Goal: Information Seeking & Learning: Compare options

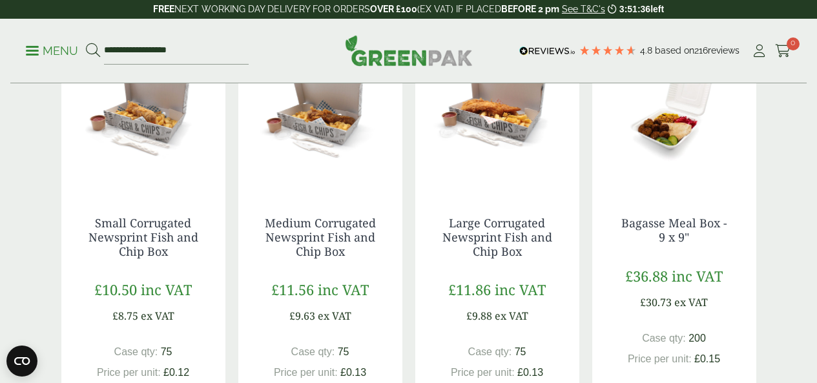
scroll to position [1162, 0]
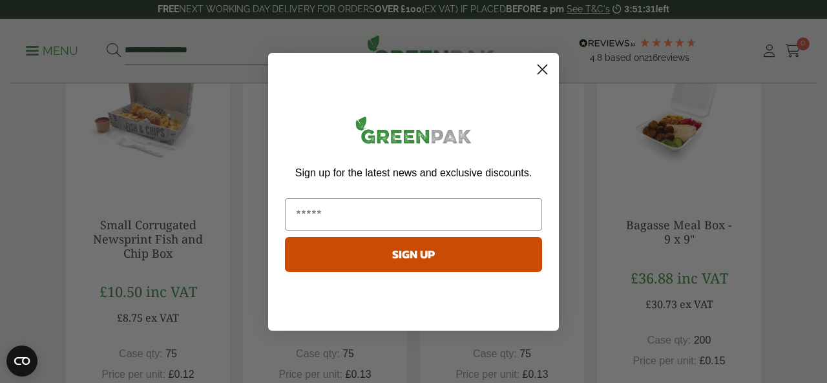
click at [537, 65] on circle "Close dialog" at bounding box center [541, 68] width 21 height 21
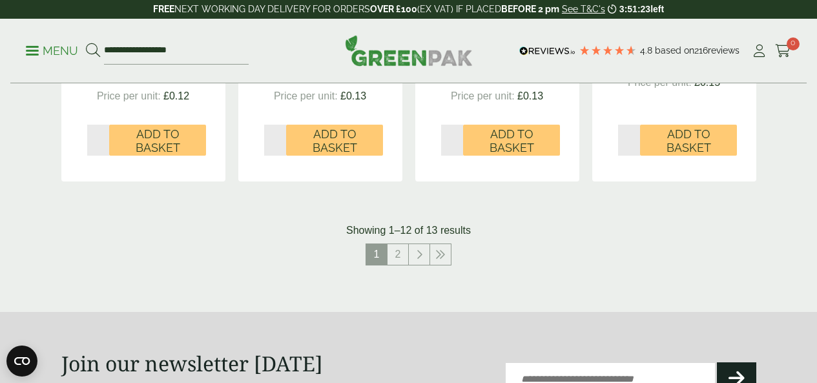
scroll to position [1421, 0]
click at [396, 264] on link "2" at bounding box center [397, 253] width 21 height 21
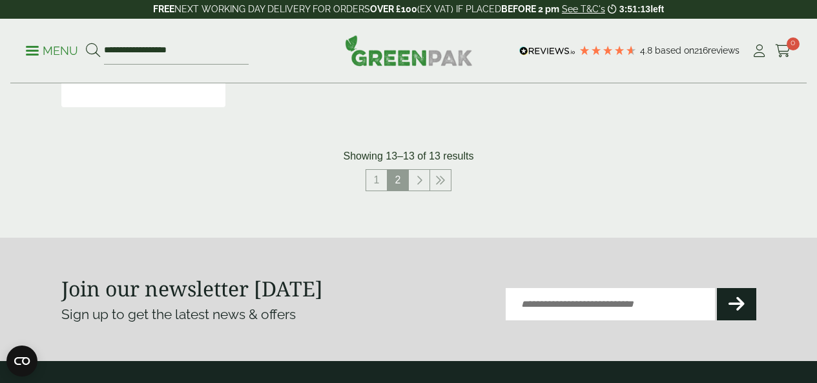
scroll to position [646, 0]
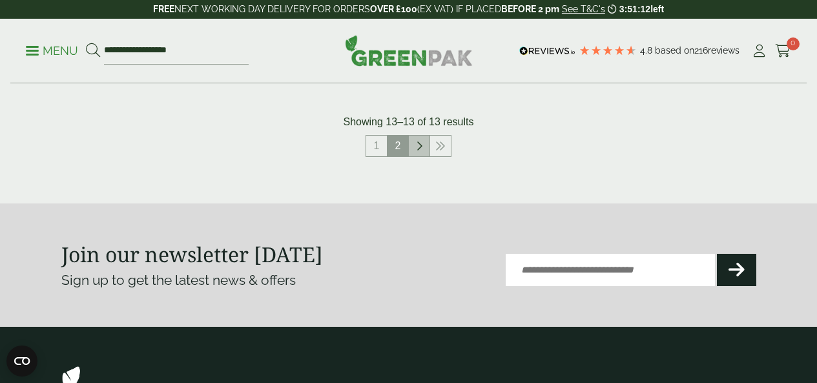
click at [422, 156] on link at bounding box center [419, 146] width 21 height 21
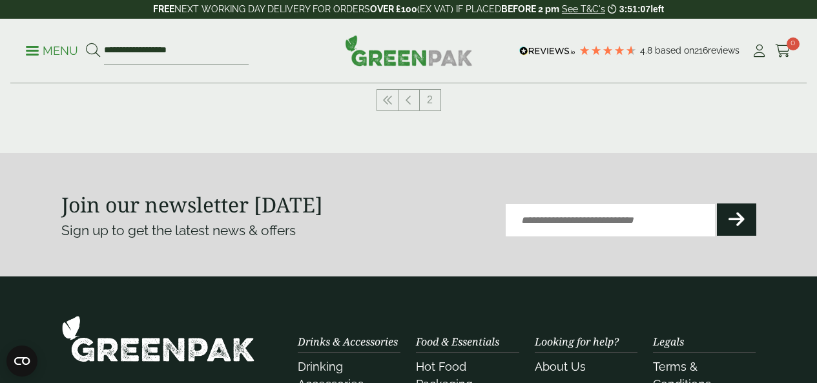
scroll to position [291, 0]
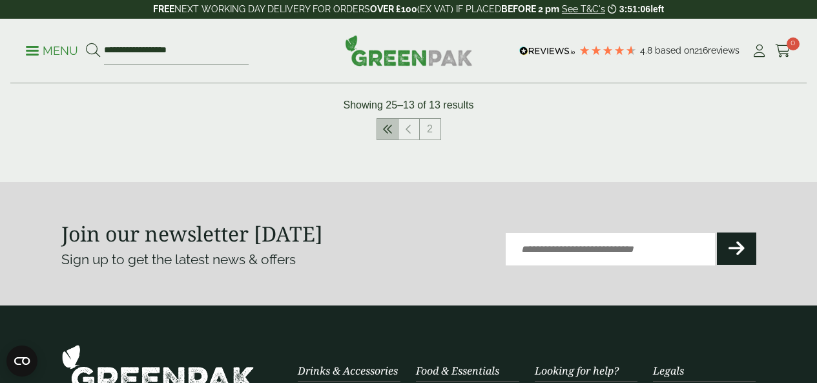
click at [389, 134] on icon at bounding box center [387, 129] width 10 height 10
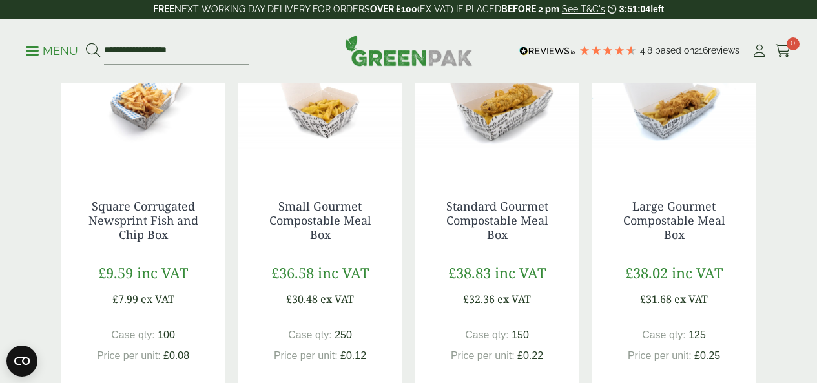
click at [389, 211] on div "Small Gourmet Compostable Meal Box £36.58 inc VAT £30.48 ex VAT Case qty: 250 P…" at bounding box center [320, 307] width 164 height 267
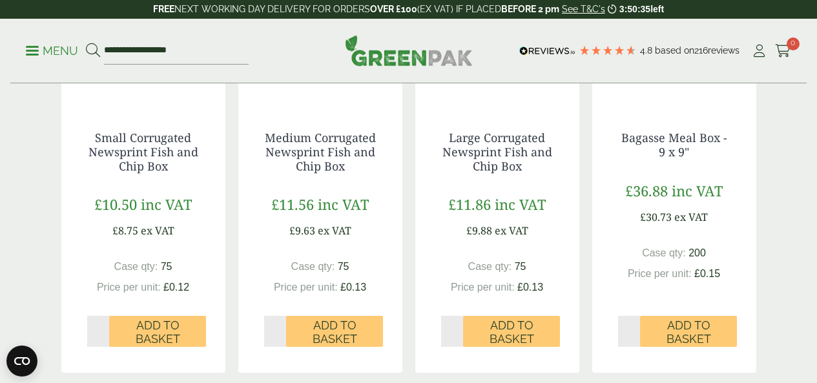
scroll to position [1260, 0]
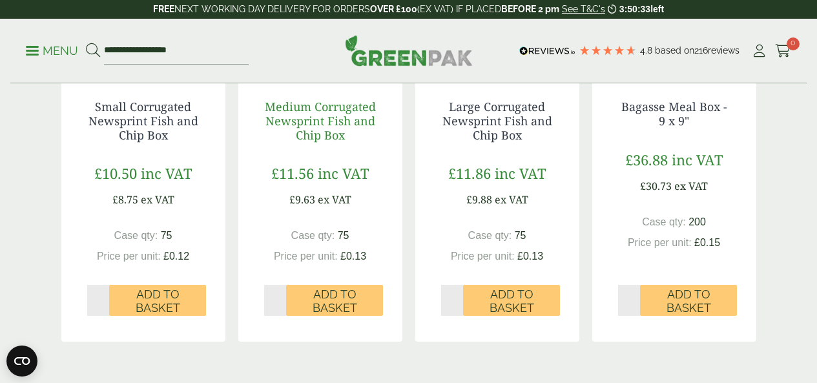
click at [307, 142] on link "Medium Corrugated Newsprint Fish and Chip Box" at bounding box center [320, 120] width 111 height 43
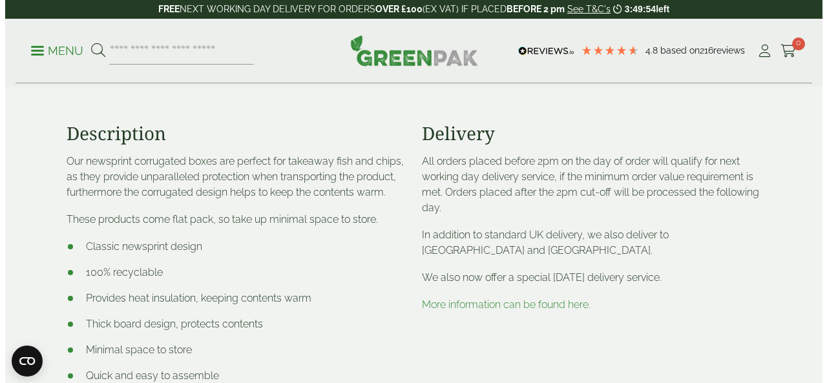
scroll to position [517, 0]
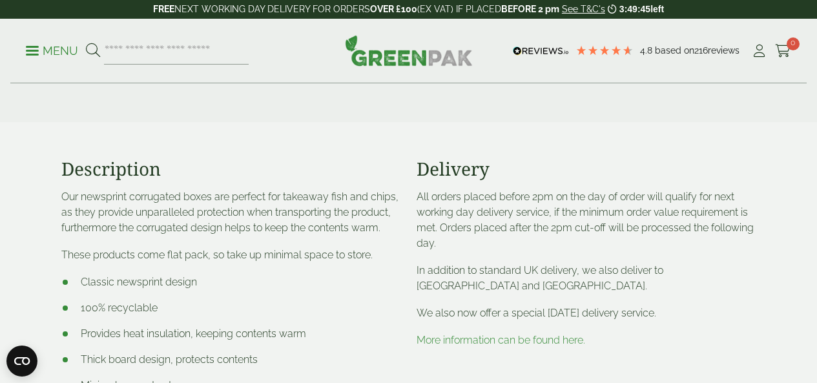
click at [33, 48] on p "Menu" at bounding box center [52, 50] width 52 height 15
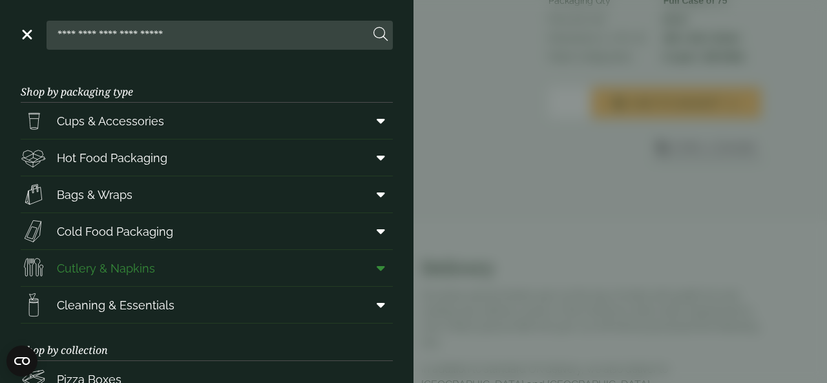
click at [92, 267] on span "Cutlery & Napkins" at bounding box center [106, 268] width 98 height 17
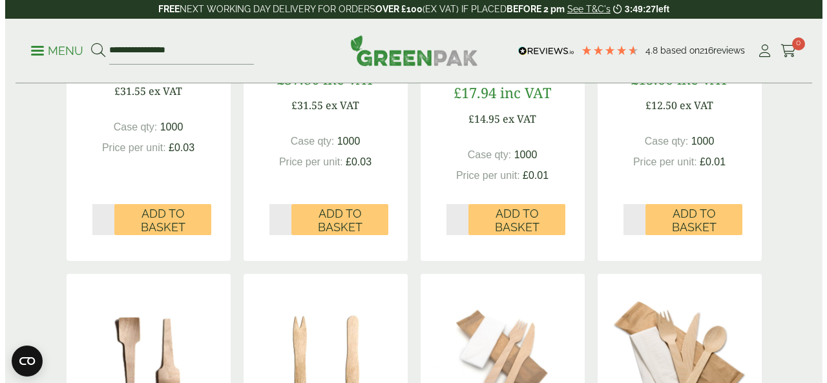
scroll to position [517, 0]
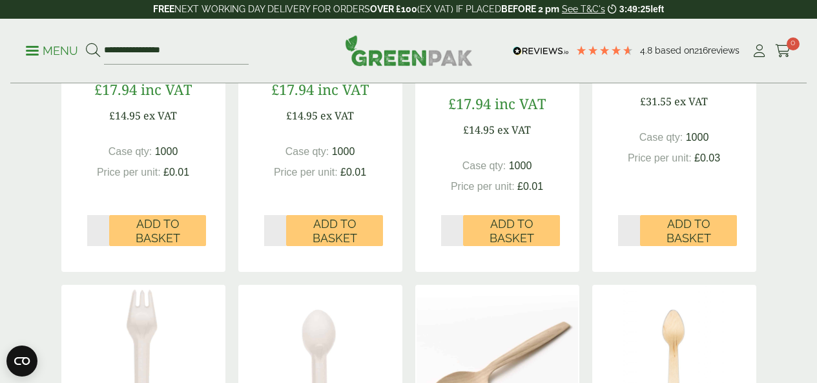
click at [30, 52] on p "Menu" at bounding box center [52, 50] width 52 height 15
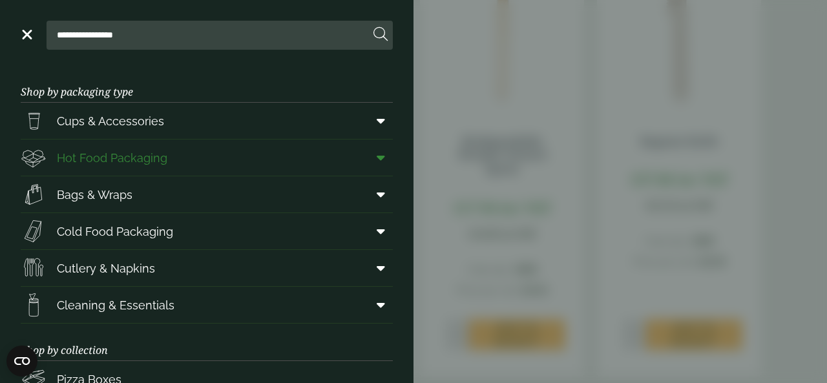
click at [94, 158] on span "Hot Food Packaging" at bounding box center [112, 157] width 110 height 17
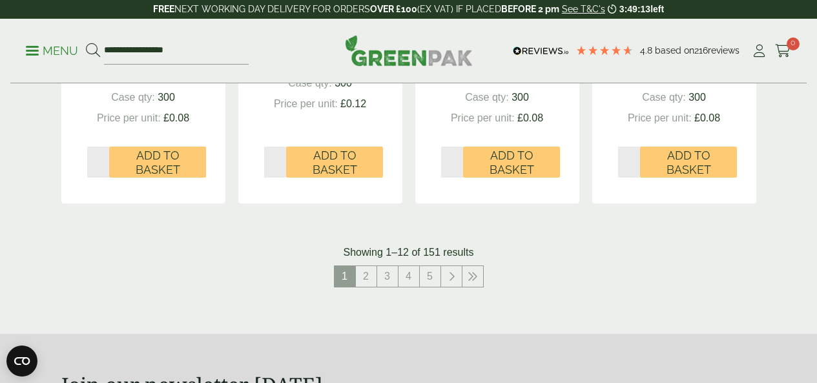
scroll to position [1421, 0]
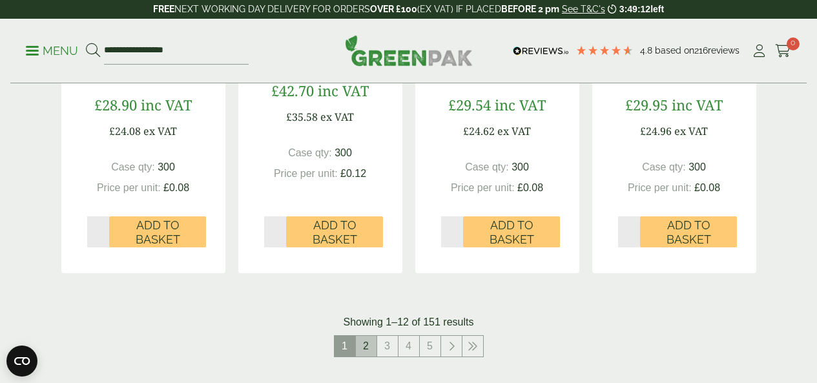
click at [365, 356] on link "2" at bounding box center [366, 346] width 21 height 21
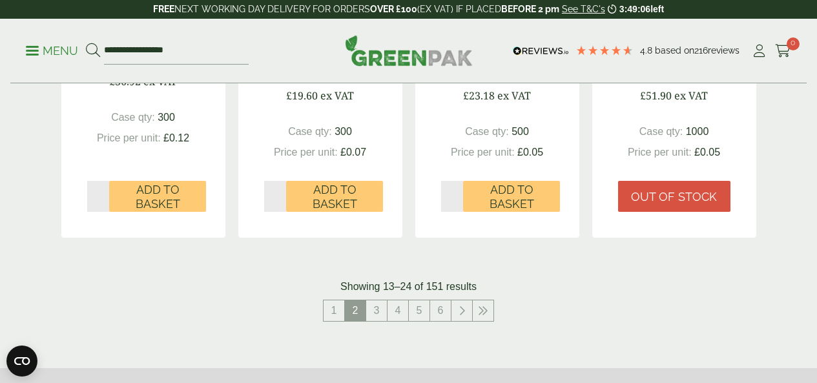
scroll to position [1485, 0]
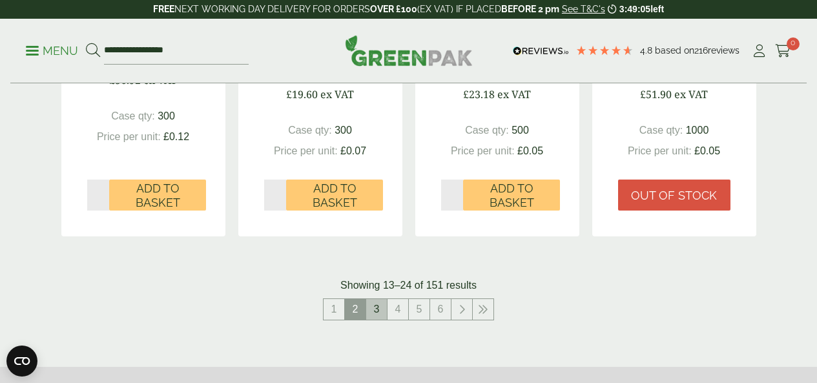
click at [376, 320] on link "3" at bounding box center [376, 309] width 21 height 21
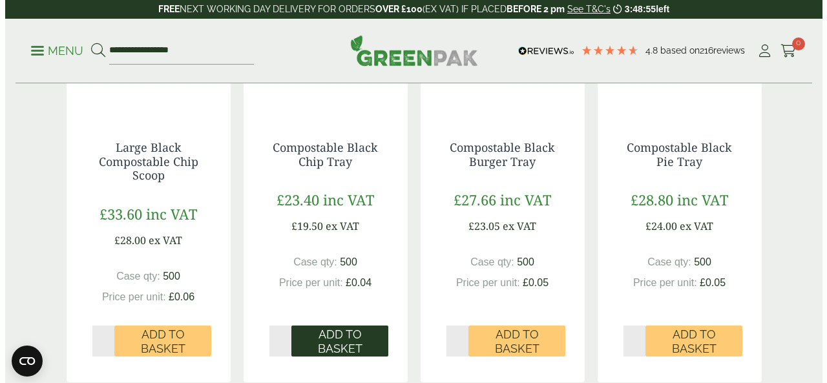
scroll to position [969, 0]
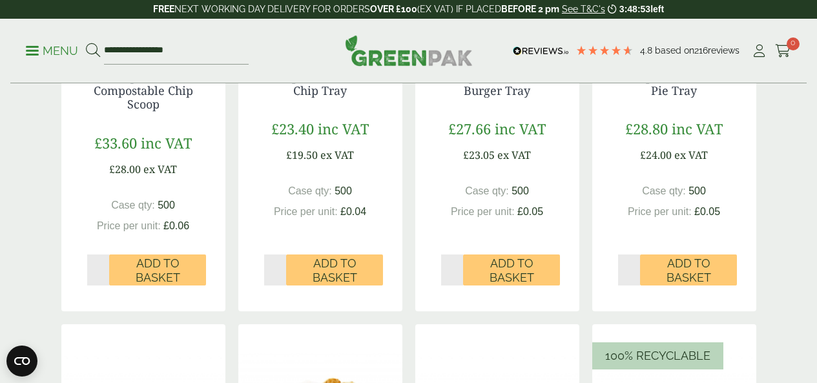
click at [37, 50] on span at bounding box center [32, 51] width 13 height 2
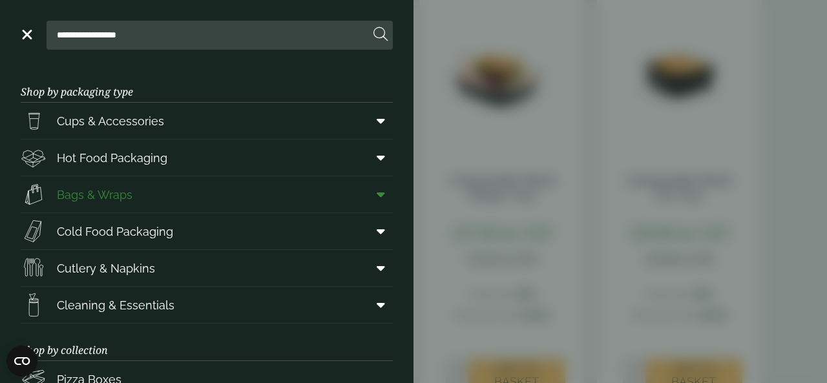
click at [72, 200] on span "Bags & Wraps" at bounding box center [95, 194] width 76 height 17
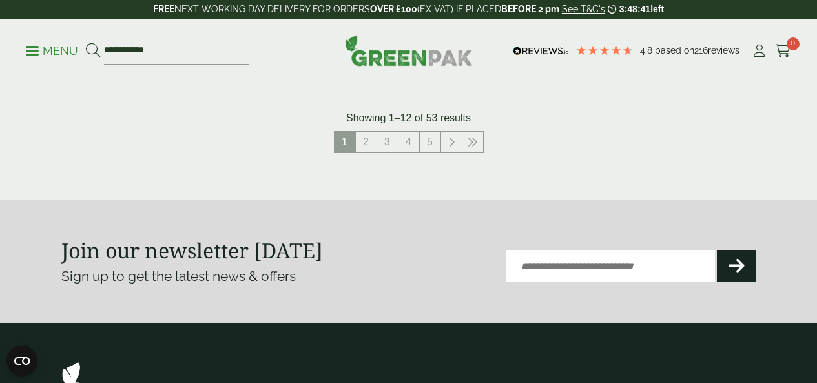
scroll to position [1550, 0]
